Goal: Obtain resource: Obtain resource

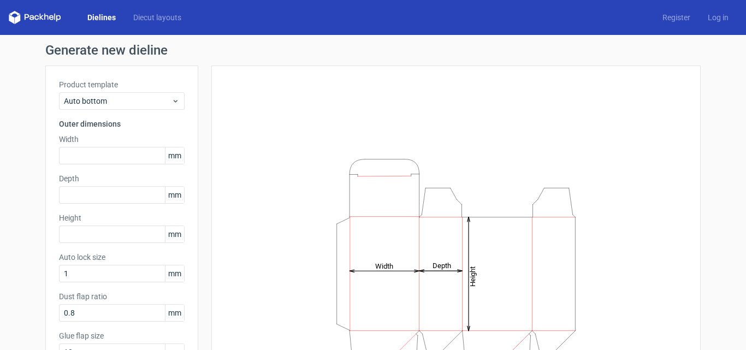
click at [112, 20] on link "Dielines" at bounding box center [102, 17] width 46 height 11
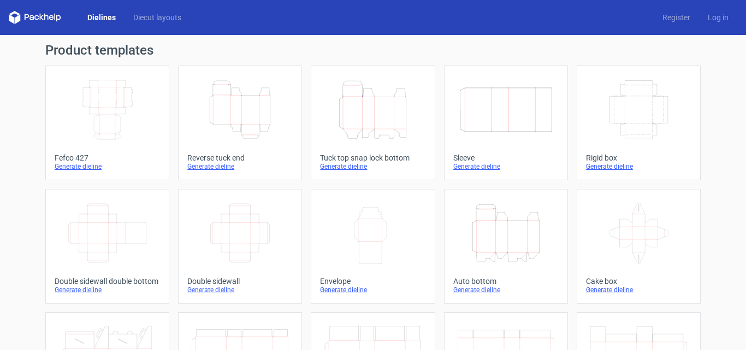
click at [261, 114] on icon "Height Depth Width" at bounding box center [240, 109] width 97 height 61
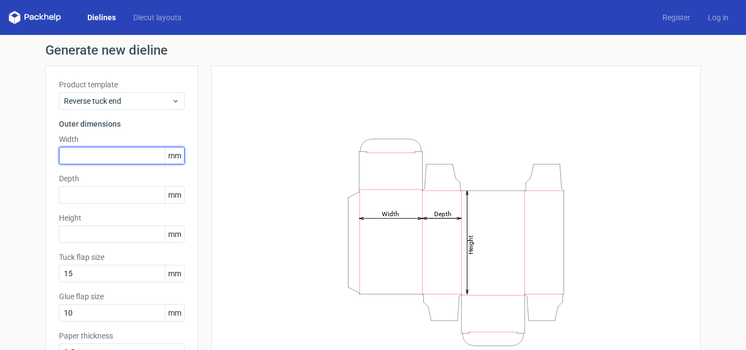
click at [98, 160] on input "text" at bounding box center [122, 155] width 126 height 17
type input "240"
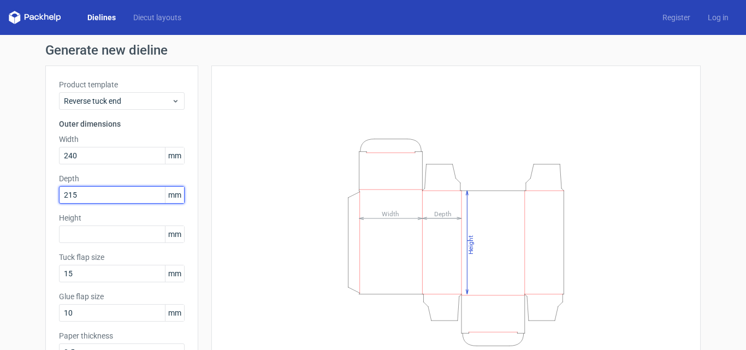
click at [23, 193] on div "Generate new dieline Product template Reverse tuck end Outer dimensions Width 2…" at bounding box center [373, 231] width 746 height 393
click at [13, 190] on div "Generate new dieline Product template Reverse tuck end Outer dimensions Width 2…" at bounding box center [373, 231] width 746 height 393
drag, startPoint x: 92, startPoint y: 196, endPoint x: 16, endPoint y: 203, distance: 76.2
click at [17, 203] on div "Generate new dieline Product template Reverse tuck end Outer dimensions Width 2…" at bounding box center [373, 231] width 746 height 393
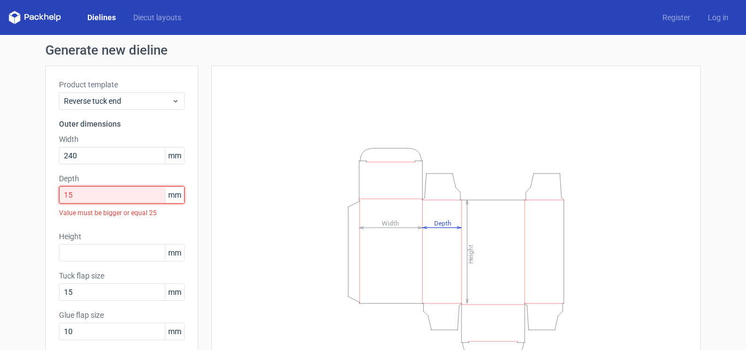
drag, startPoint x: 83, startPoint y: 192, endPoint x: 0, endPoint y: 187, distance: 83.1
click at [0, 187] on div "Generate new dieline Product template Reverse tuck end Outer dimensions Width 2…" at bounding box center [373, 240] width 746 height 411
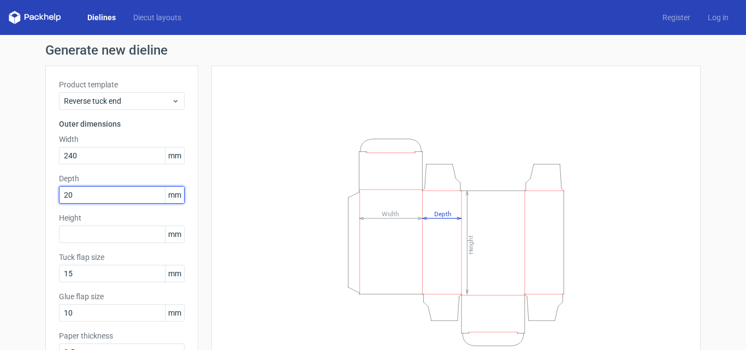
type input "20"
